Goal: Transaction & Acquisition: Purchase product/service

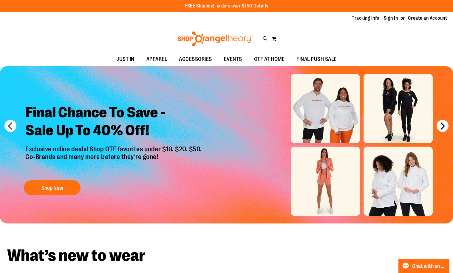
click at [441, 124] on button "next" at bounding box center [442, 126] width 12 height 12
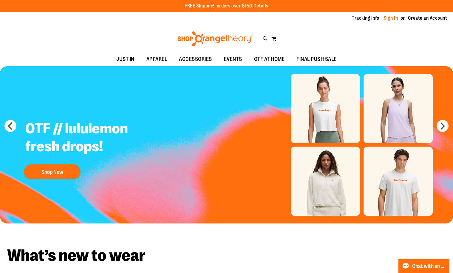
click at [386, 18] on link "Sign In" at bounding box center [391, 18] width 14 height 7
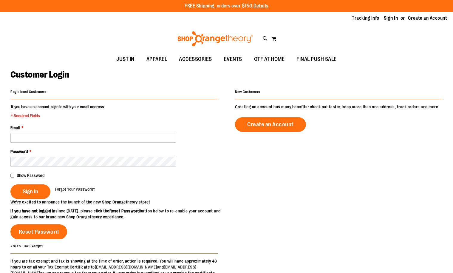
click at [32, 139] on input "Email *" at bounding box center [93, 138] width 166 height 10
type input "**********"
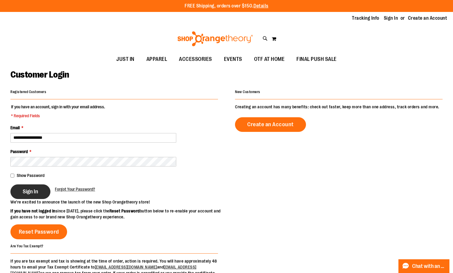
click at [33, 193] on span "Sign In" at bounding box center [30, 191] width 15 height 7
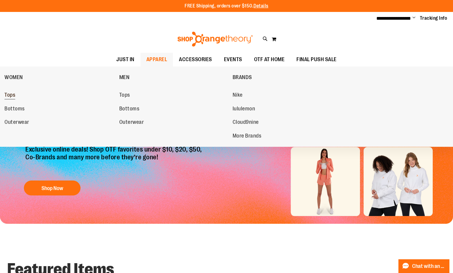
click at [5, 94] on span "Tops" at bounding box center [9, 95] width 11 height 7
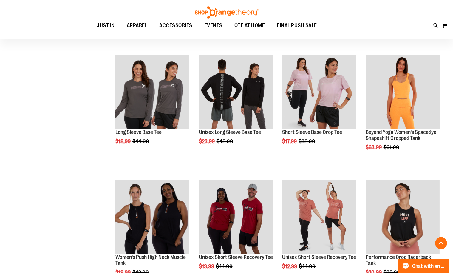
scroll to position [198, 0]
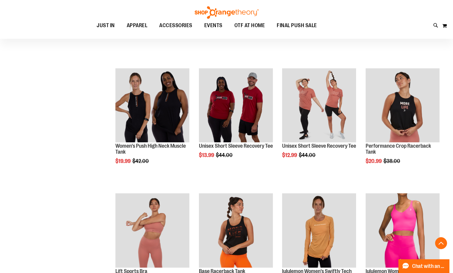
scroll to position [298, 0]
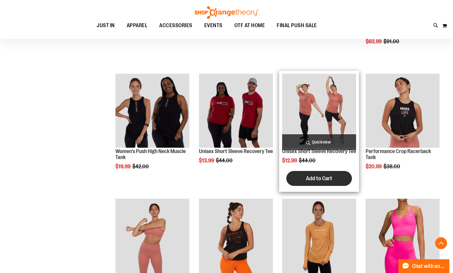
click at [327, 181] on span "Add to Cart" at bounding box center [319, 178] width 26 height 7
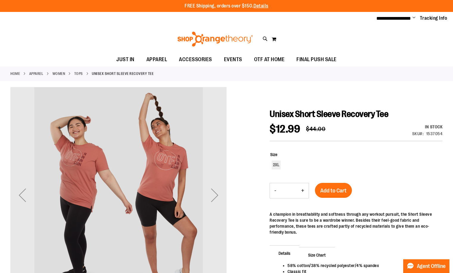
click at [276, 190] on button "-" at bounding box center [275, 190] width 11 height 15
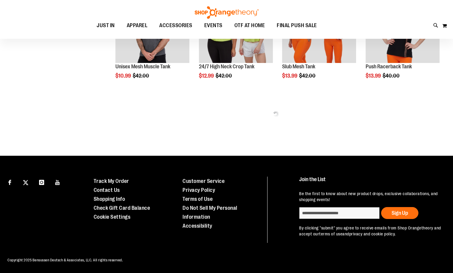
scroll to position [84, 0]
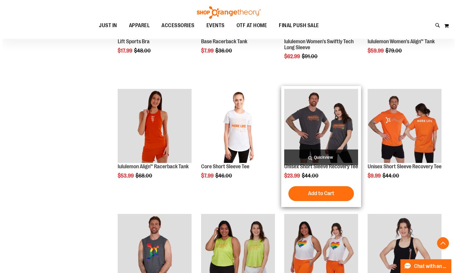
scroll to position [184, 0]
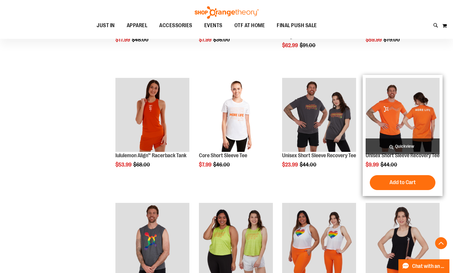
click at [409, 143] on span "Quickview" at bounding box center [402, 146] width 74 height 16
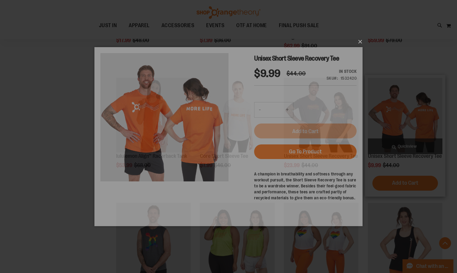
scroll to position [0, 0]
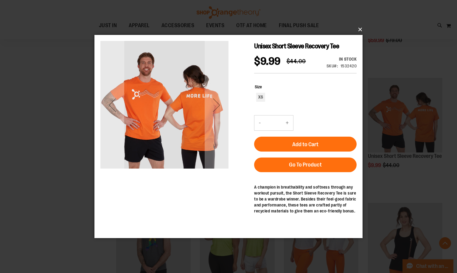
click at [357, 29] on button "×" at bounding box center [230, 29] width 268 height 13
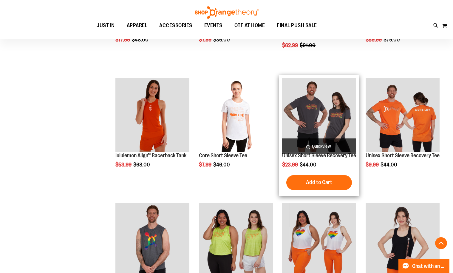
click at [317, 146] on span "Quickview" at bounding box center [319, 146] width 74 height 16
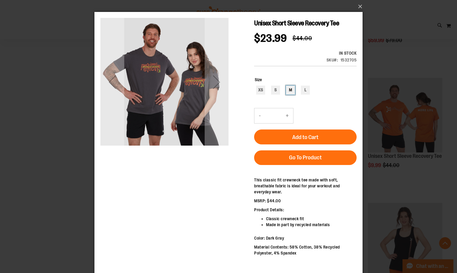
click at [289, 91] on div "M" at bounding box center [290, 90] width 9 height 9
type input "***"
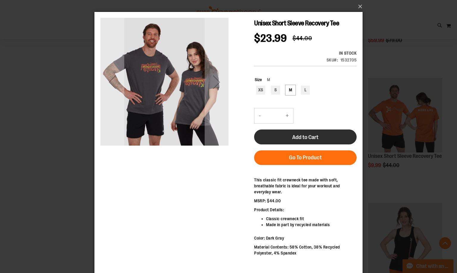
click at [309, 134] on button "Add to Cart" at bounding box center [305, 136] width 103 height 15
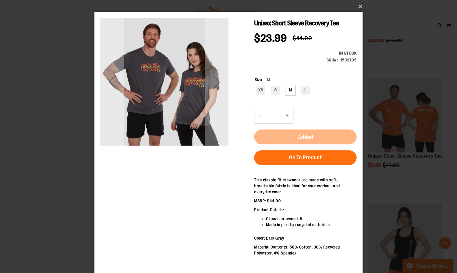
click at [359, 5] on button "×" at bounding box center [230, 6] width 268 height 13
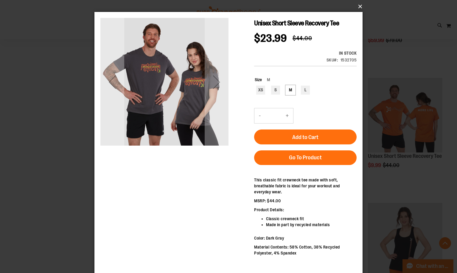
click at [359, 5] on button "×" at bounding box center [230, 6] width 268 height 13
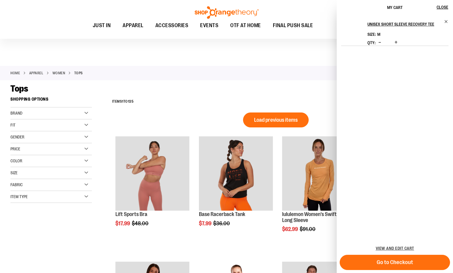
scroll to position [293, 0]
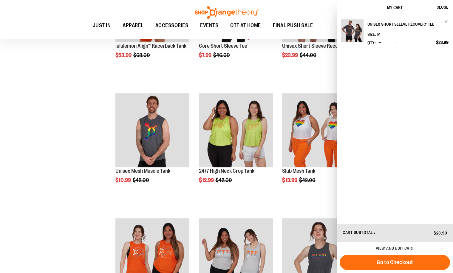
click at [71, 114] on div "**********" at bounding box center [226, 213] width 432 height 825
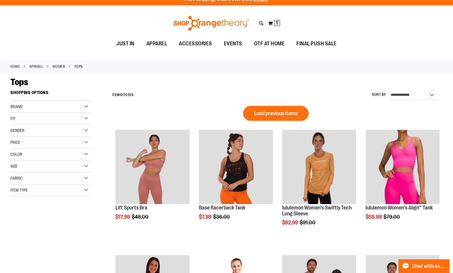
scroll to position [0, 0]
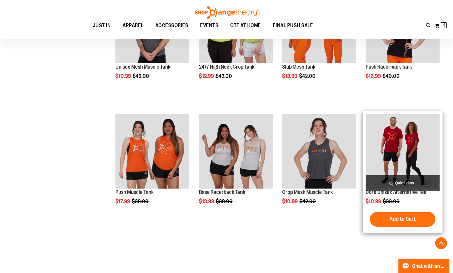
scroll to position [497, 0]
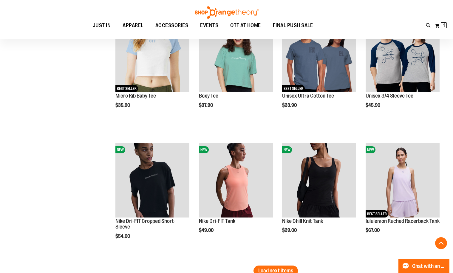
scroll to position [1093, 0]
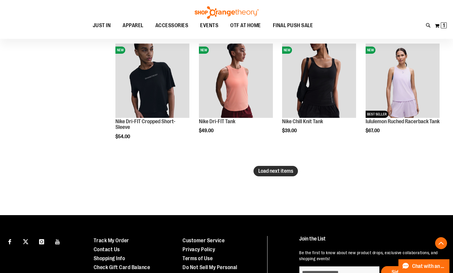
click at [276, 169] on span "Load next items" at bounding box center [275, 171] width 35 height 6
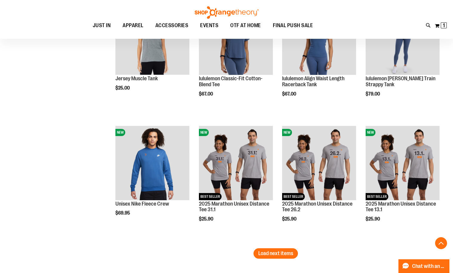
scroll to position [1391, 0]
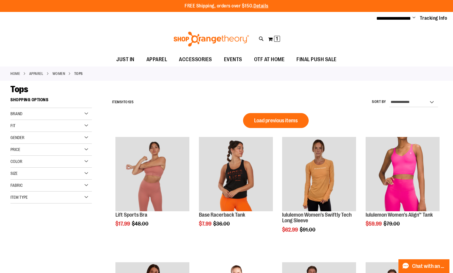
click at [86, 148] on div "Price" at bounding box center [50, 150] width 81 height 12
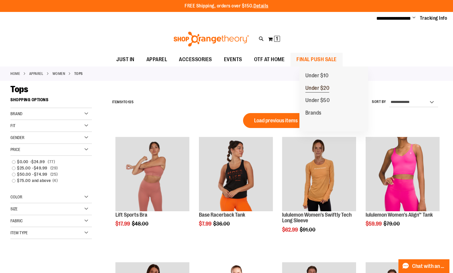
click at [320, 86] on span "Under $20" at bounding box center [317, 88] width 24 height 7
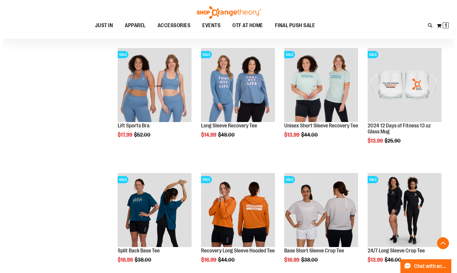
scroll to position [298, 0]
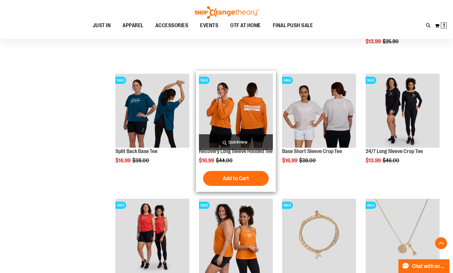
click at [230, 139] on span "Quickview" at bounding box center [236, 142] width 74 height 16
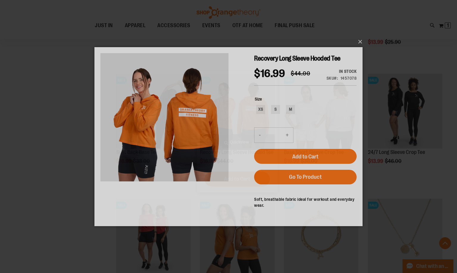
scroll to position [0, 0]
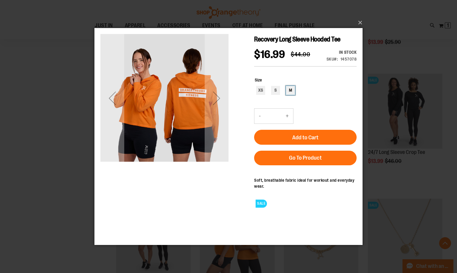
click at [289, 94] on div "M" at bounding box center [290, 90] width 9 height 9
type input "***"
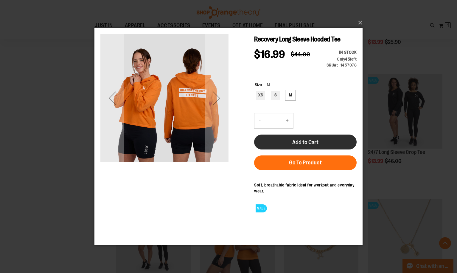
click at [305, 145] on span "Add to Cart" at bounding box center [305, 142] width 26 height 7
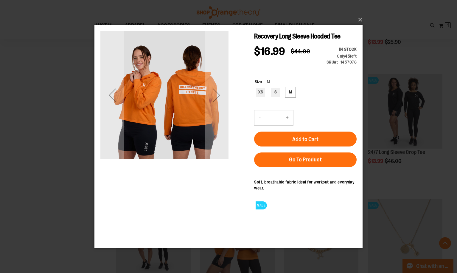
click at [359, 17] on div "Toggle Nav Search Popular Suggestions Advanced Search" at bounding box center [228, 19] width 457 height 39
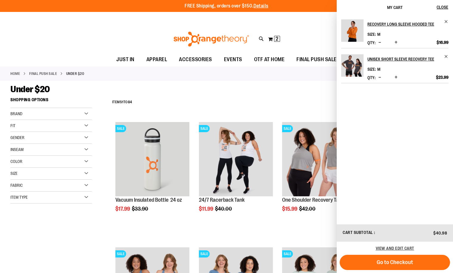
click at [445, 63] on li "Unisex Short Sleeve Recovery Tee Size M Qty" at bounding box center [394, 65] width 107 height 35
click at [445, 59] on span "Remove item" at bounding box center [446, 56] width 4 height 4
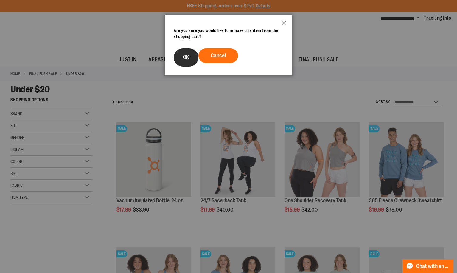
click at [182, 54] on button "OK" at bounding box center [186, 57] width 25 height 18
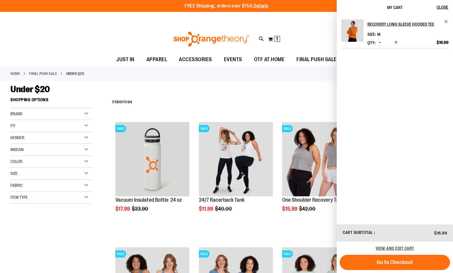
click at [214, 90] on div "Under $20" at bounding box center [226, 89] width 432 height 11
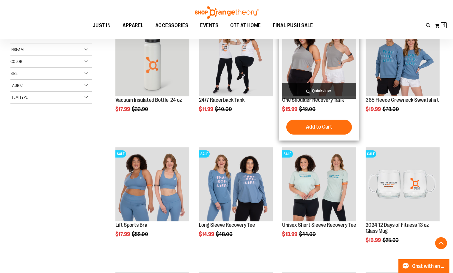
scroll to position [199, 0]
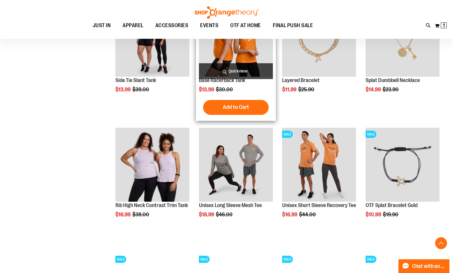
scroll to position [497, 0]
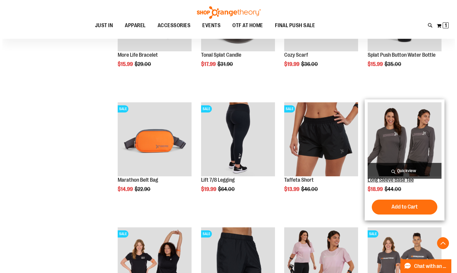
scroll to position [993, 0]
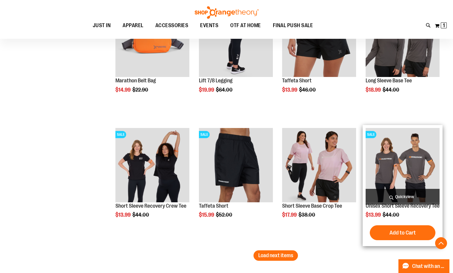
click at [399, 195] on span "Quickview" at bounding box center [402, 197] width 74 height 16
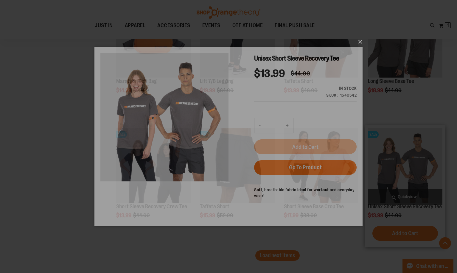
scroll to position [0, 0]
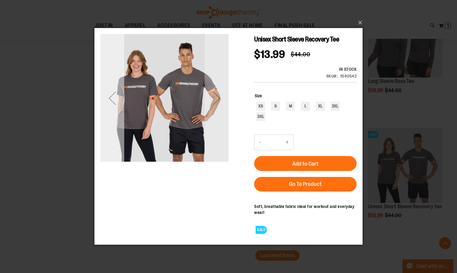
click at [111, 100] on div "Previous" at bounding box center [112, 98] width 24 height 24
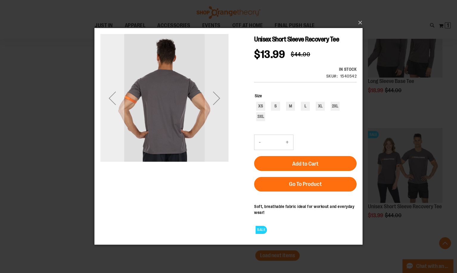
click at [111, 100] on div "Previous" at bounding box center [112, 98] width 24 height 24
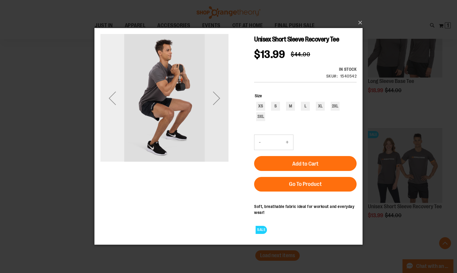
click at [111, 100] on div "Previous" at bounding box center [112, 98] width 24 height 24
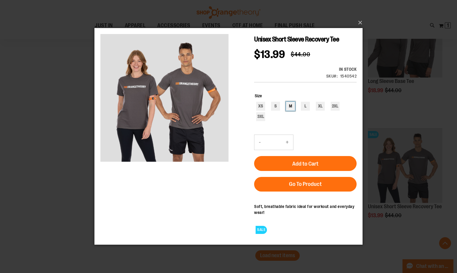
click at [291, 105] on div "M" at bounding box center [290, 106] width 9 height 9
type input "***"
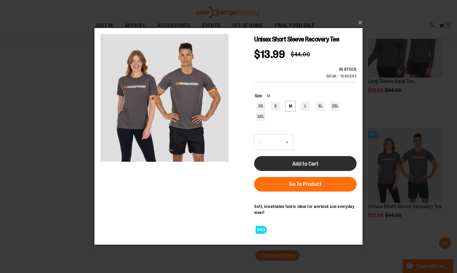
click at [305, 163] on span "Add to Cart" at bounding box center [305, 163] width 26 height 7
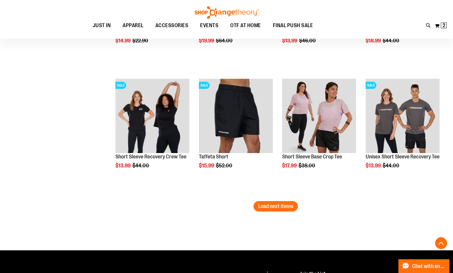
scroll to position [1037, 0]
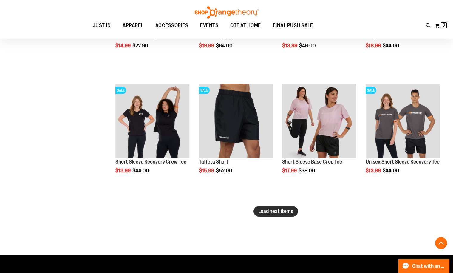
click at [276, 211] on span "Load next items" at bounding box center [275, 211] width 35 height 6
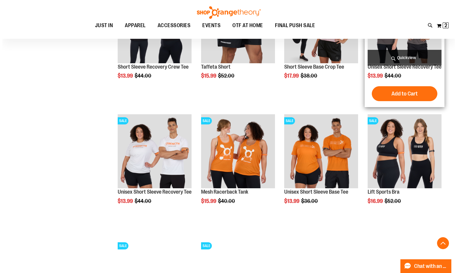
scroll to position [1137, 0]
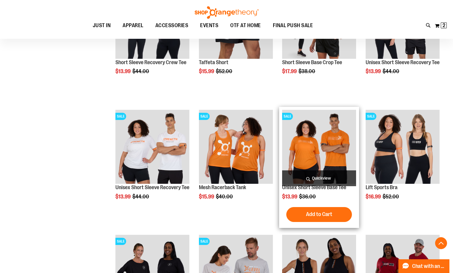
click at [320, 178] on span "Quickview" at bounding box center [319, 178] width 74 height 16
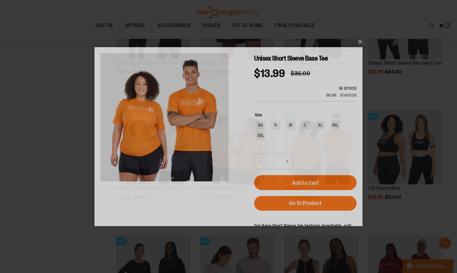
scroll to position [0, 0]
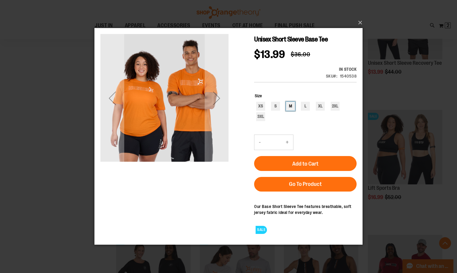
click at [290, 105] on div "M" at bounding box center [290, 106] width 9 height 9
type input "***"
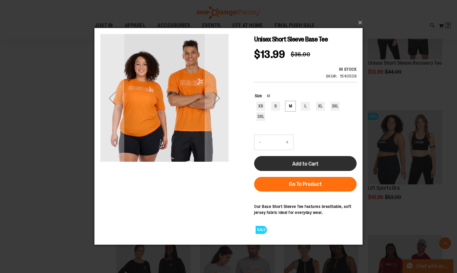
click at [300, 164] on span "Add to Cart" at bounding box center [305, 163] width 26 height 7
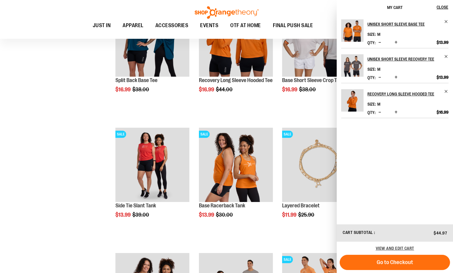
scroll to position [397, 0]
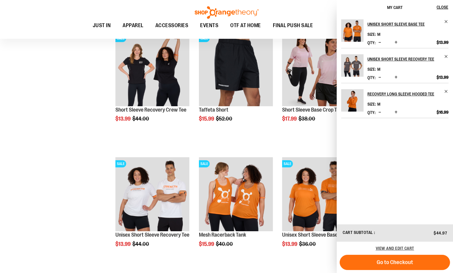
scroll to position [1093, 0]
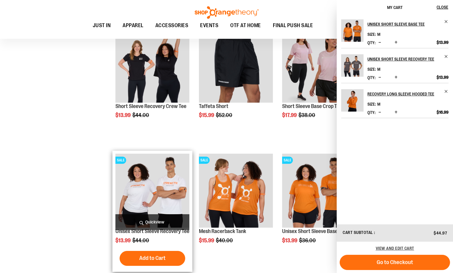
click at [151, 199] on img "product" at bounding box center [152, 190] width 74 height 74
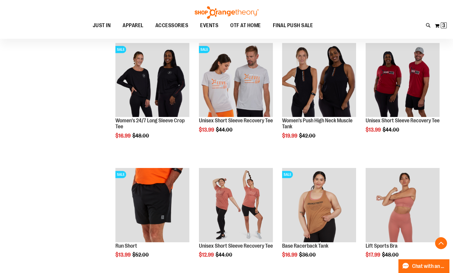
scroll to position [1272, 0]
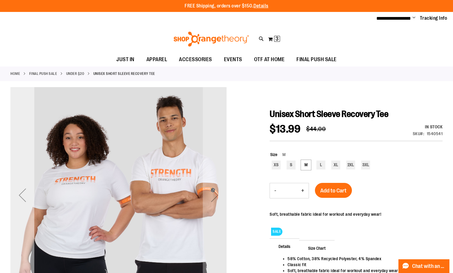
click at [24, 193] on div "Previous" at bounding box center [22, 195] width 24 height 24
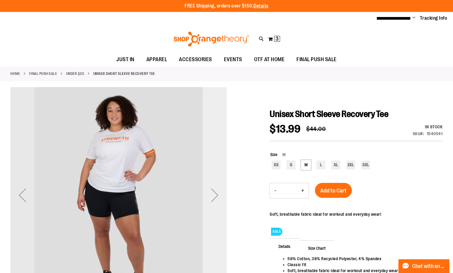
click at [215, 199] on div "Next" at bounding box center [215, 195] width 24 height 24
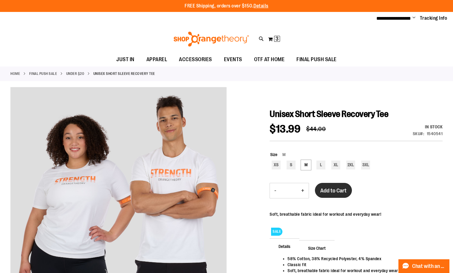
click at [334, 190] on span "Add to Cart" at bounding box center [333, 190] width 26 height 7
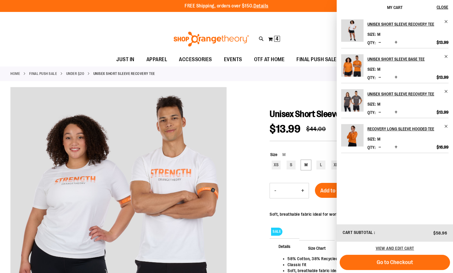
click at [446, 63] on li "Unisex Short Sleeve Base Tee Size M Qty *" at bounding box center [394, 65] width 107 height 35
click at [380, 80] on span "Decrease product quantity" at bounding box center [379, 77] width 3 height 6
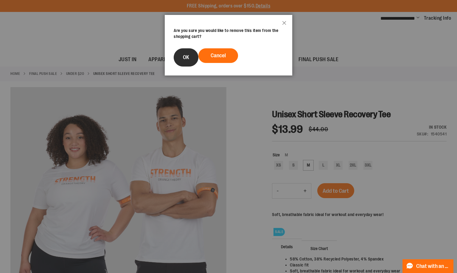
click at [183, 55] on span "OK" at bounding box center [186, 57] width 6 height 6
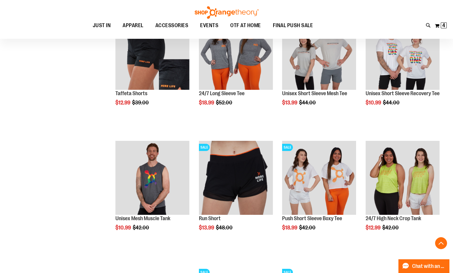
scroll to position [497, 0]
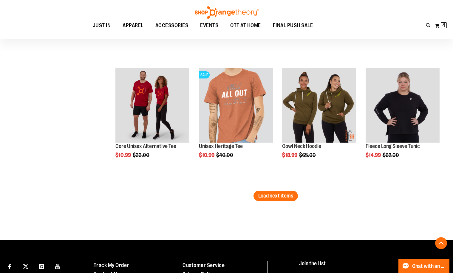
scroll to position [1152, 0]
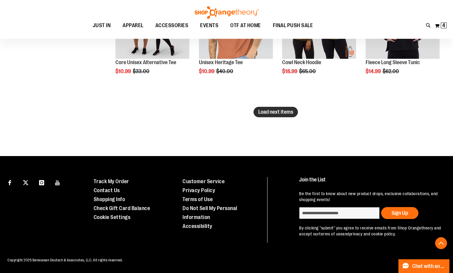
click at [287, 112] on span "Load next items" at bounding box center [275, 112] width 35 height 6
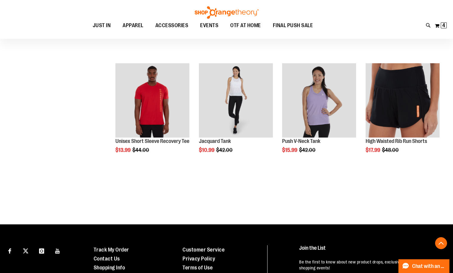
scroll to position [1450, 0]
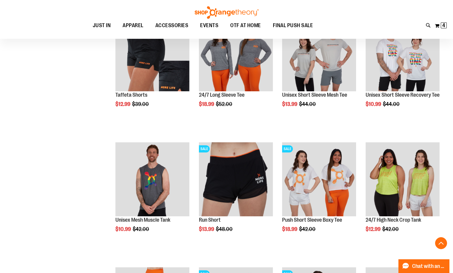
scroll to position [456, 0]
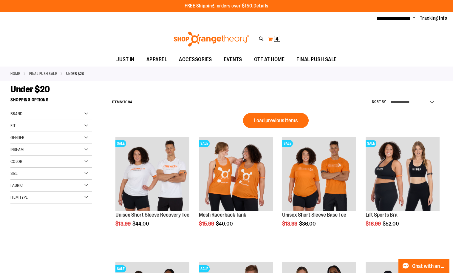
click at [278, 36] on span "4" at bounding box center [276, 39] width 3 height 6
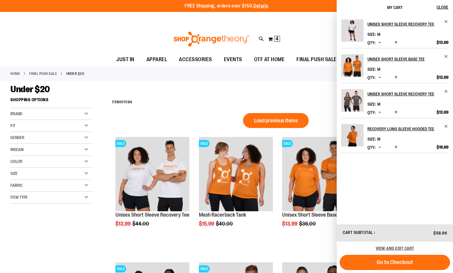
click at [381, 80] on span "Decrease product quantity" at bounding box center [379, 77] width 3 height 6
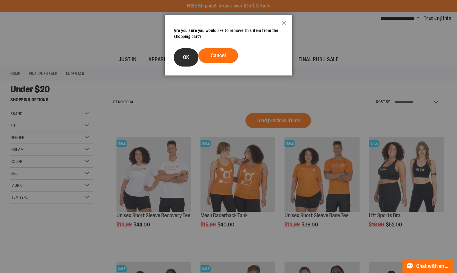
click at [186, 52] on button "OK" at bounding box center [186, 57] width 25 height 18
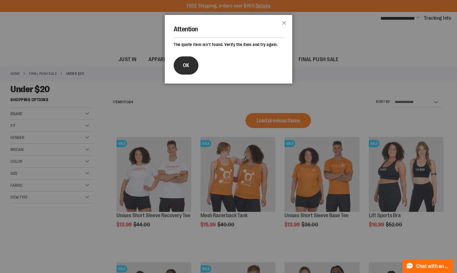
click at [189, 68] on span "OK" at bounding box center [186, 65] width 6 height 6
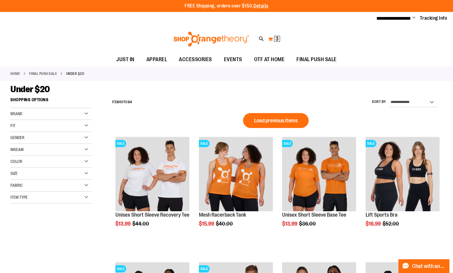
click at [275, 36] on span "3" at bounding box center [276, 39] width 3 height 6
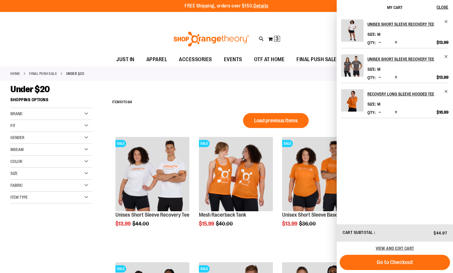
click at [264, 93] on div "Under $20" at bounding box center [226, 89] width 432 height 11
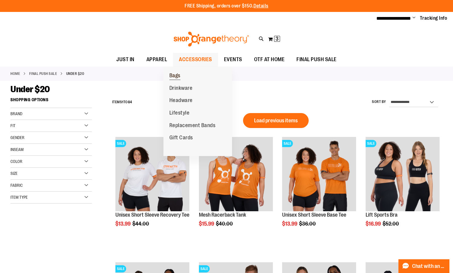
click at [180, 74] on span "Bags" at bounding box center [174, 75] width 11 height 7
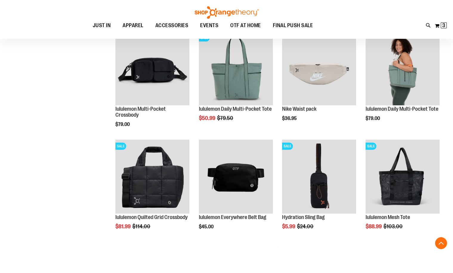
scroll to position [198, 0]
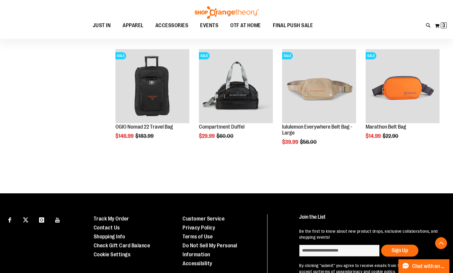
scroll to position [298, 0]
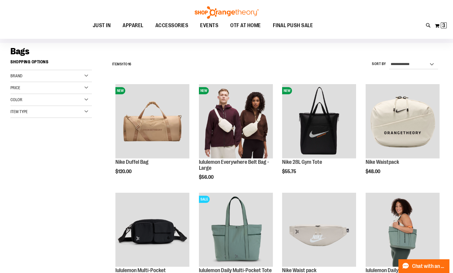
scroll to position [435, 0]
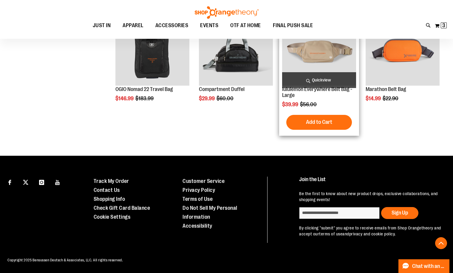
scroll to position [227, 0]
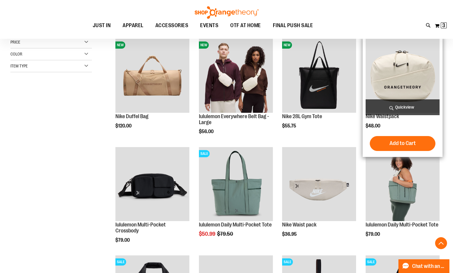
scroll to position [99, 0]
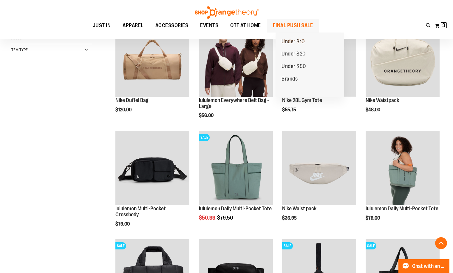
click at [292, 40] on span "Under $10" at bounding box center [292, 41] width 23 height 7
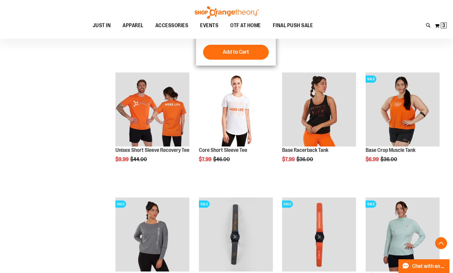
scroll to position [198, 0]
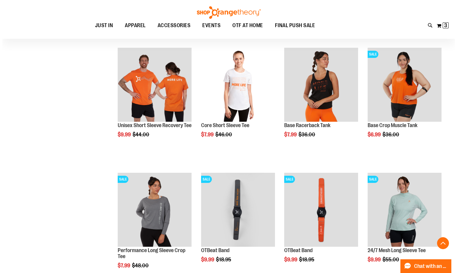
scroll to position [198, 0]
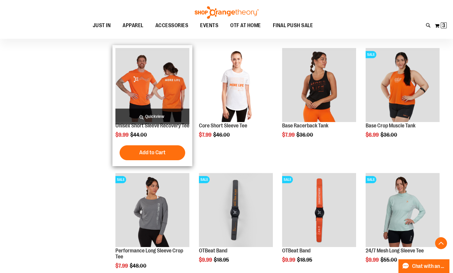
click at [146, 114] on span "Quickview" at bounding box center [152, 116] width 74 height 16
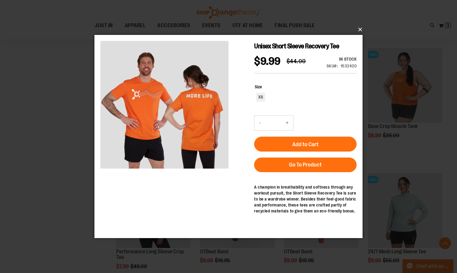
click at [359, 27] on button "×" at bounding box center [230, 29] width 268 height 13
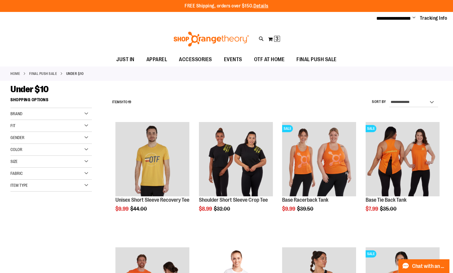
click at [86, 111] on div "Brand" at bounding box center [50, 114] width 81 height 12
click at [14, 124] on link "Orangetheory" at bounding box center [48, 126] width 78 height 6
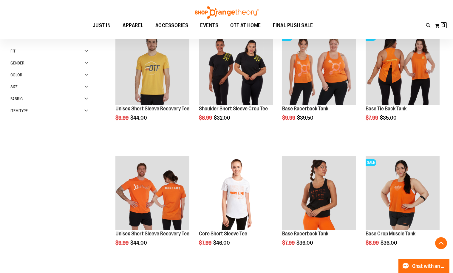
scroll to position [94, 0]
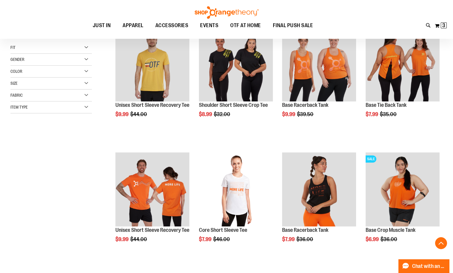
click at [14, 124] on div "Filter Shop By Shopping Options Brand Orangetheory Fit 2" at bounding box center [55, 62] width 90 height 125
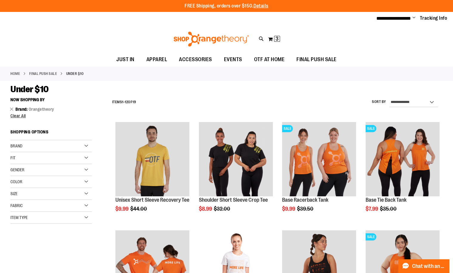
click at [86, 145] on div "Brand" at bounding box center [50, 146] width 81 height 12
click at [84, 144] on div "Brand" at bounding box center [50, 146] width 81 height 12
click at [264, 57] on span "OTF AT HOME" at bounding box center [269, 59] width 31 height 13
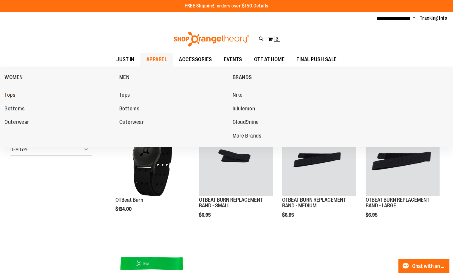
click at [7, 91] on link "Tops" at bounding box center [58, 95] width 109 height 11
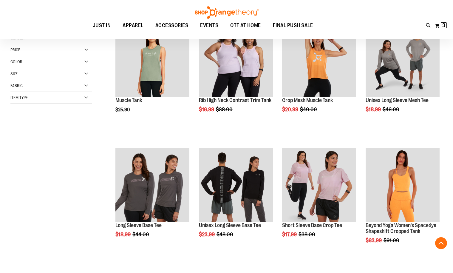
scroll to position [198, 0]
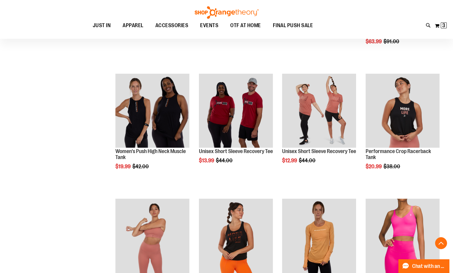
scroll to position [397, 0]
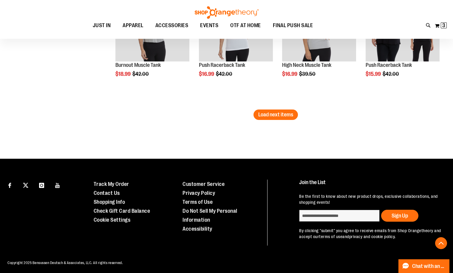
scroll to position [1137, 0]
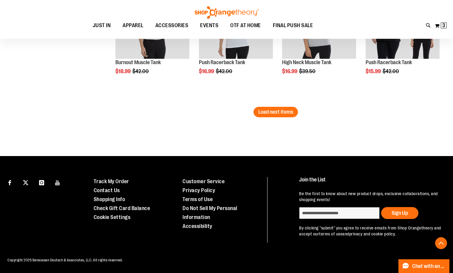
click at [262, 106] on li "Push Racerback Tank $16.99 Regular Price $42.00 [GEOGRAPHIC_DATA] Add to Cart I…" at bounding box center [236, 44] width 80 height 125
click at [261, 109] on span "Load next items" at bounding box center [275, 112] width 35 height 6
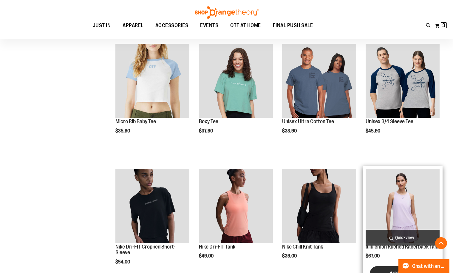
scroll to position [1302, 0]
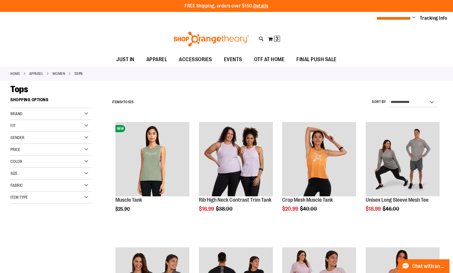
click at [395, 20] on span "**********" at bounding box center [393, 18] width 35 height 4
click at [412, 16] on ul "**********" at bounding box center [409, 18] width 75 height 7
click at [412, 16] on span "Change" at bounding box center [413, 18] width 3 height 6
click at [390, 39] on link "Sign Out" at bounding box center [392, 40] width 52 height 11
